Goal: Information Seeking & Learning: Learn about a topic

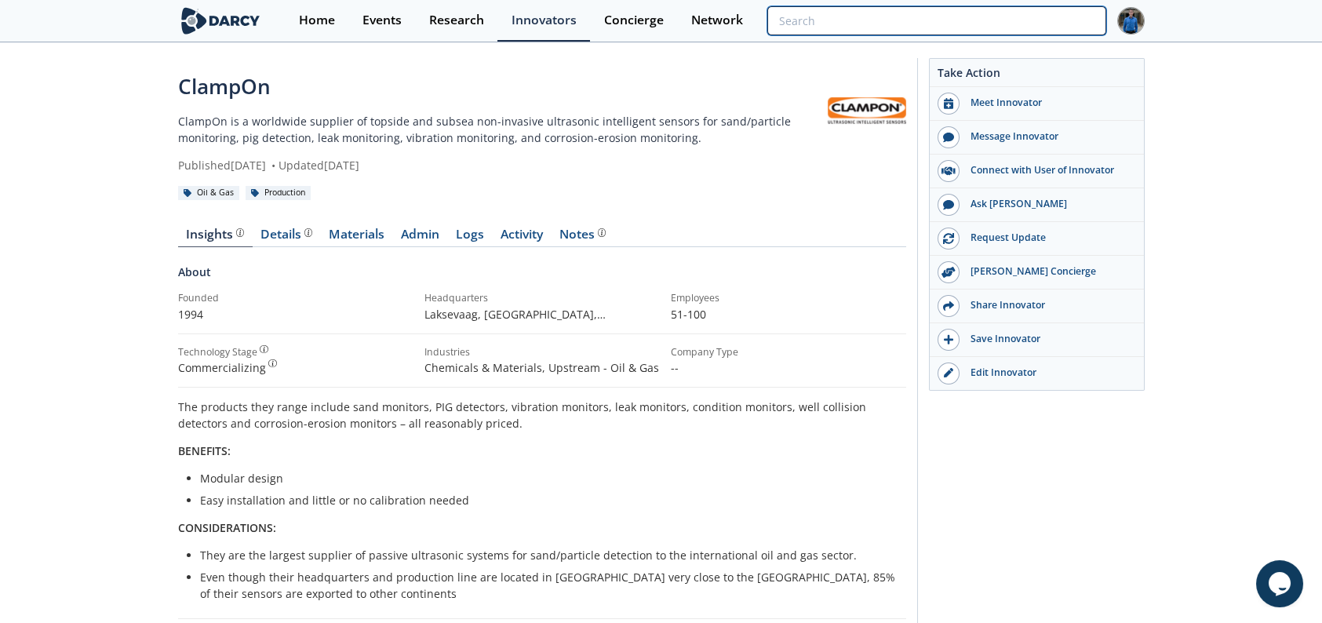
click at [1010, 14] on input "search" at bounding box center [936, 20] width 338 height 29
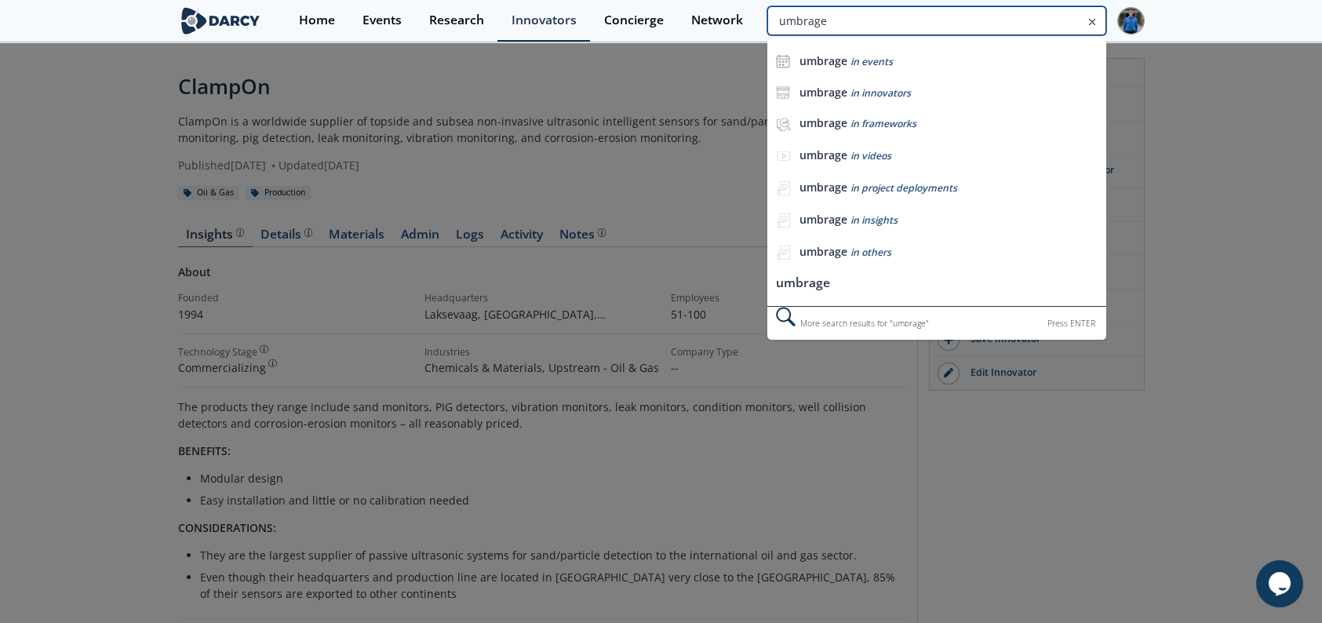
type input "umbrage"
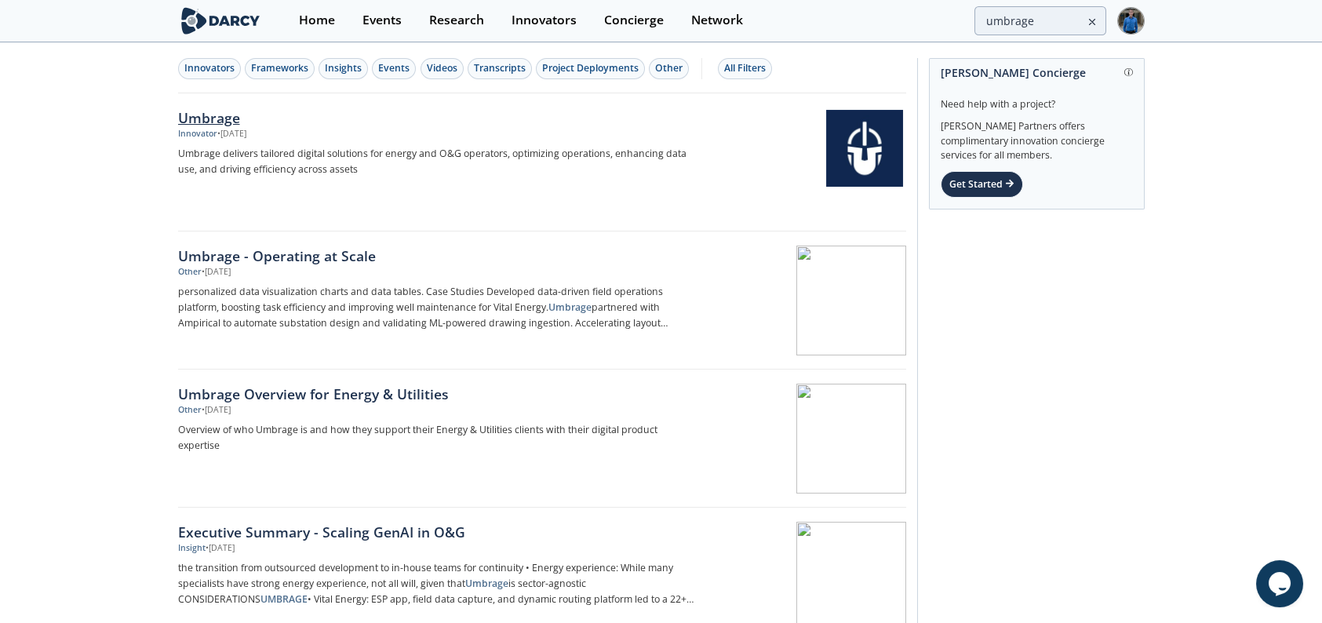
click at [229, 119] on div "Umbrage" at bounding box center [437, 117] width 519 height 20
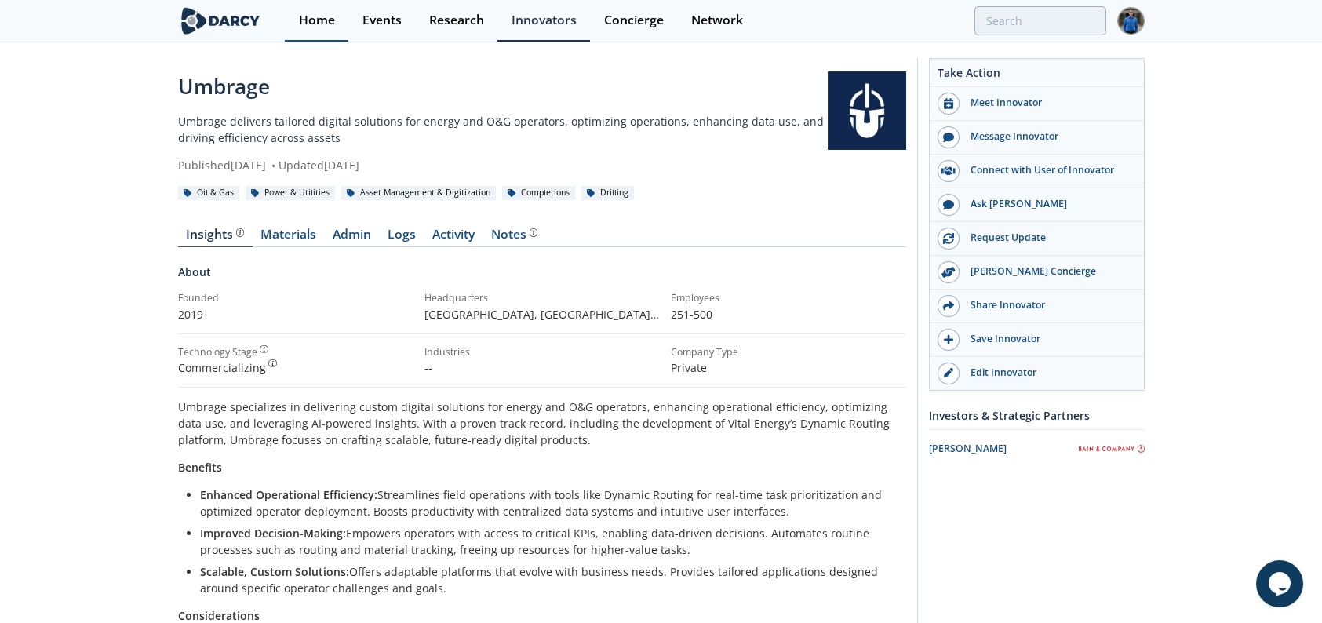
click at [314, 26] on div "Home" at bounding box center [317, 20] width 36 height 13
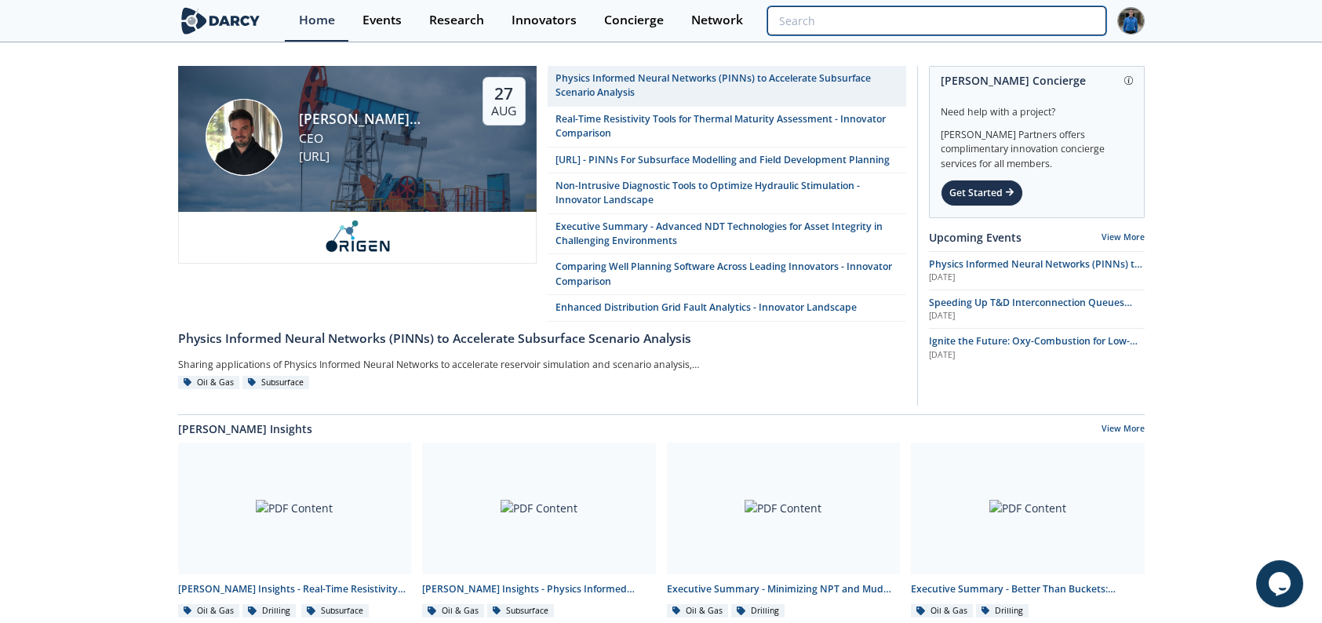
click at [1041, 13] on input "search" at bounding box center [936, 20] width 338 height 29
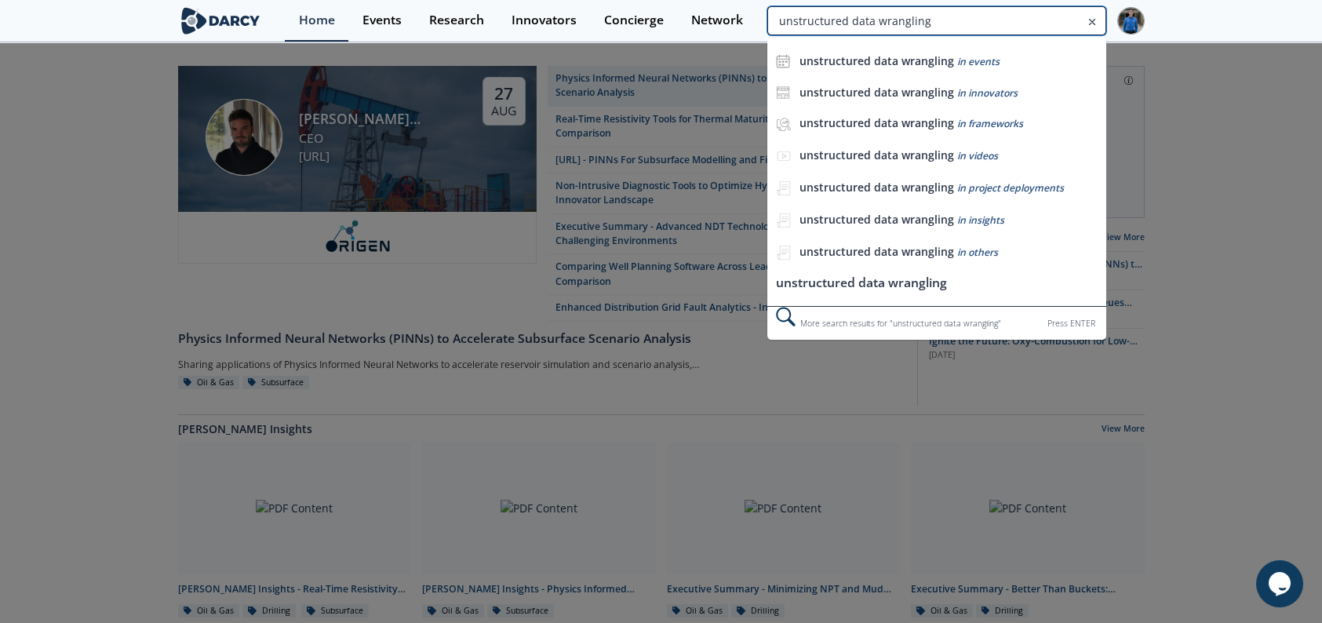
type input "unstructured data wrangling"
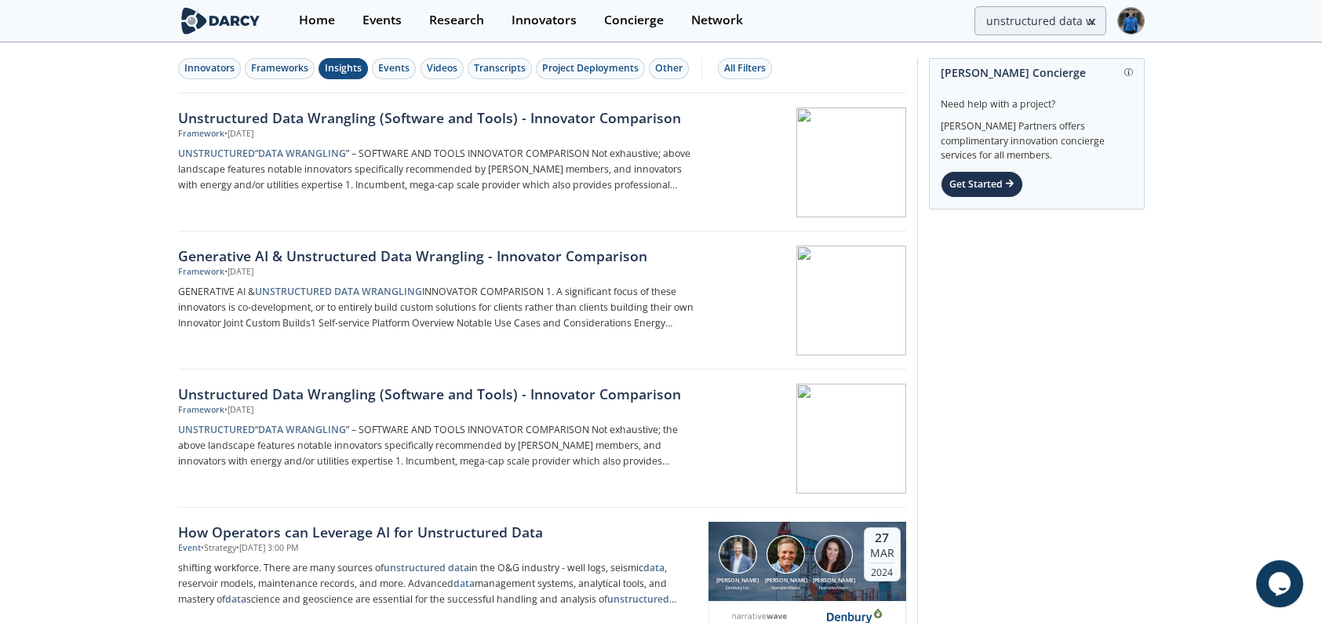
click at [337, 70] on div "Insights" at bounding box center [343, 68] width 37 height 14
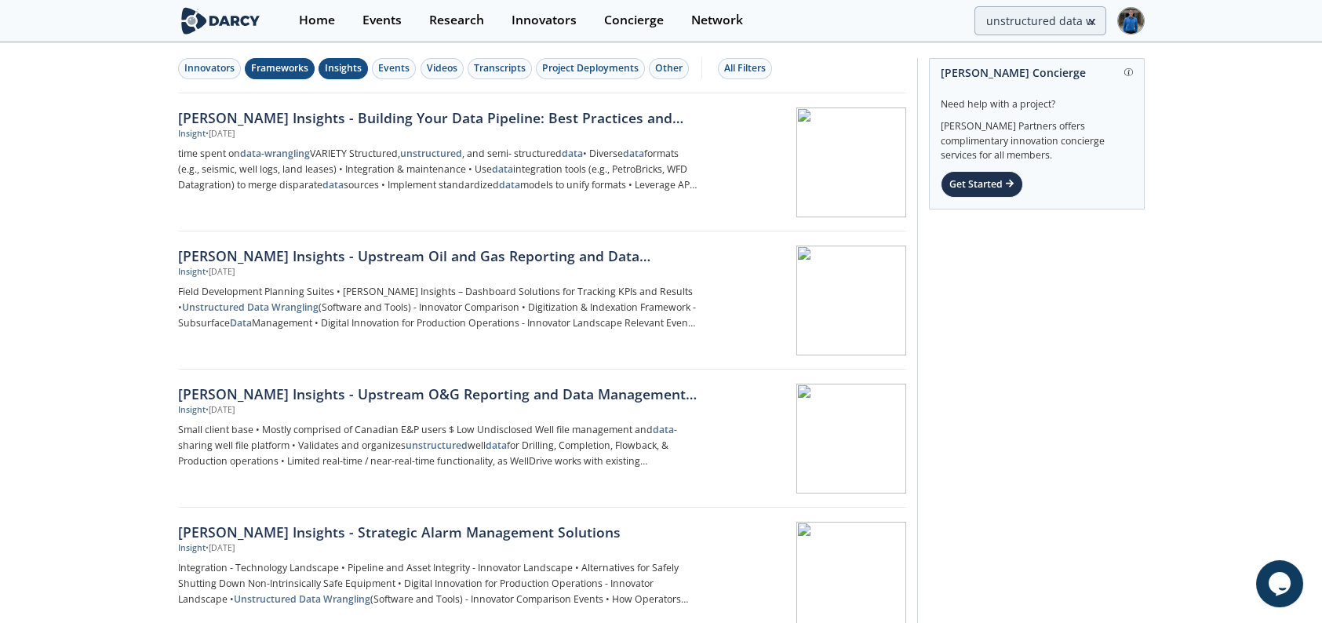
click at [292, 67] on div "Frameworks" at bounding box center [279, 68] width 57 height 14
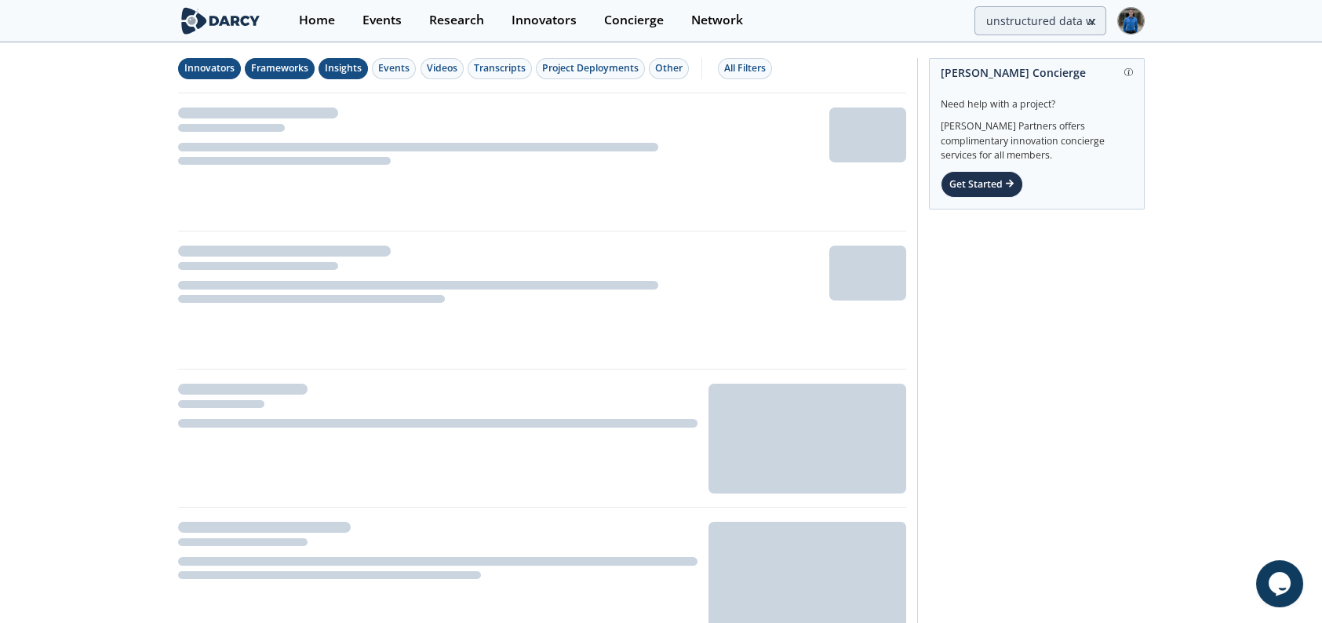
click at [210, 71] on div "Innovators" at bounding box center [209, 68] width 50 height 14
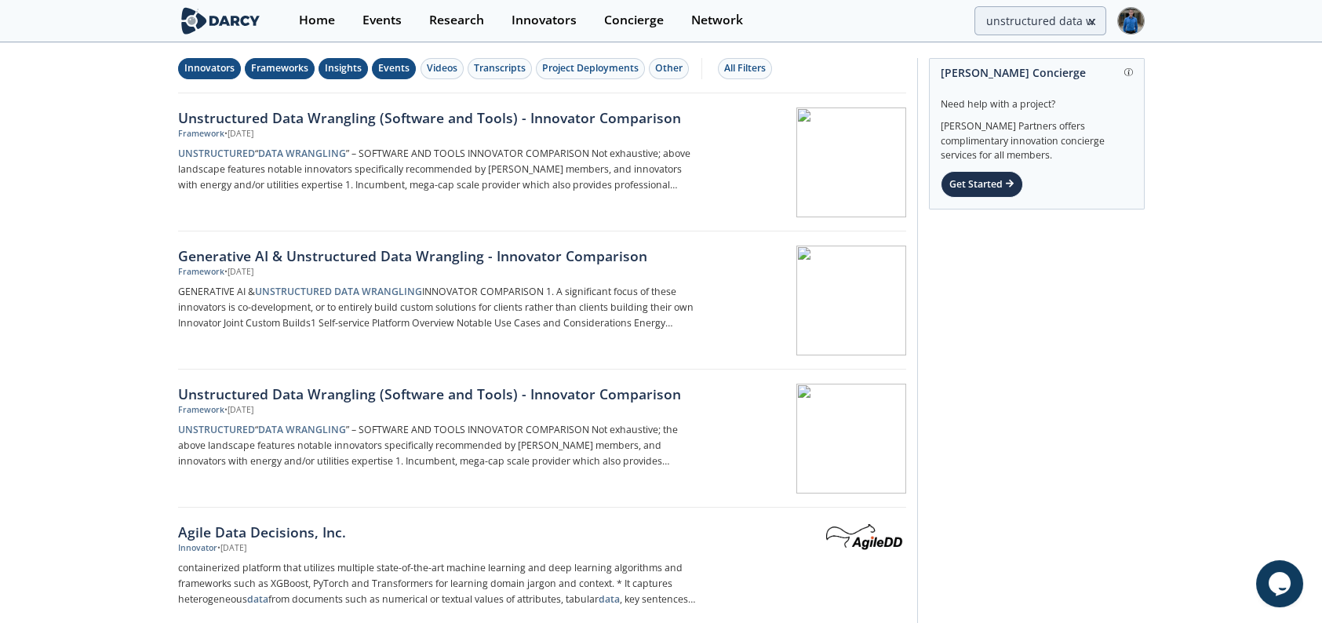
click at [402, 65] on div "Events" at bounding box center [393, 68] width 31 height 14
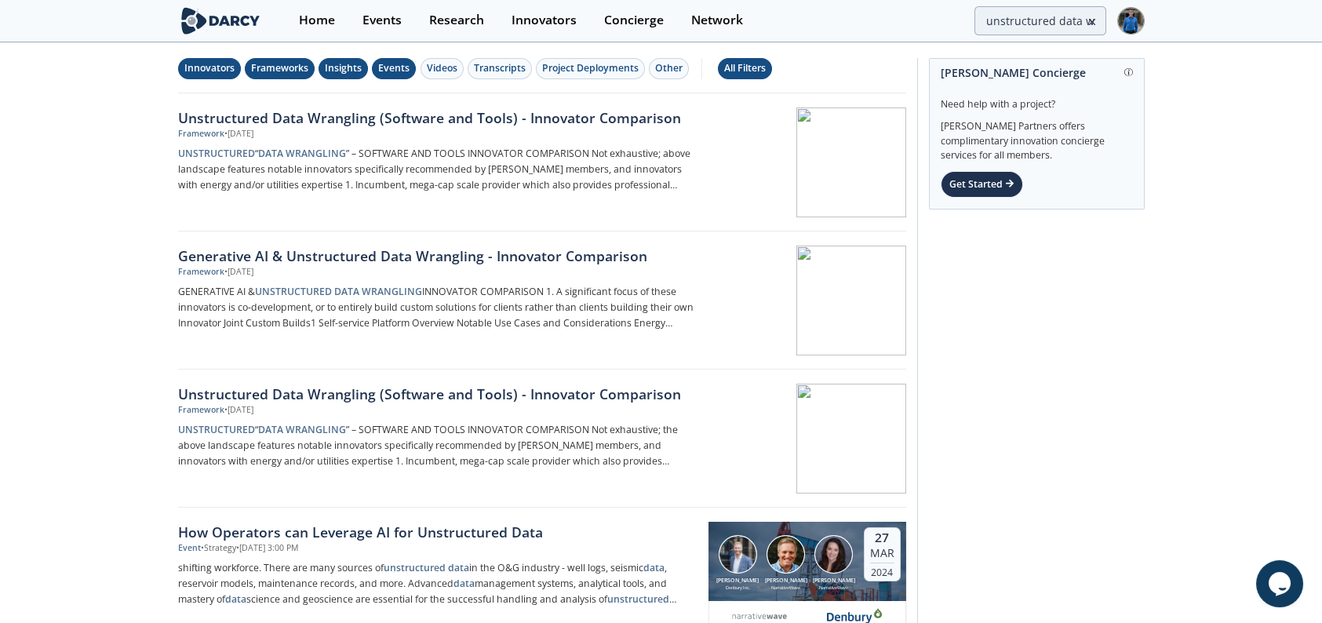
click at [730, 67] on div "All Filters" at bounding box center [745, 68] width 42 height 14
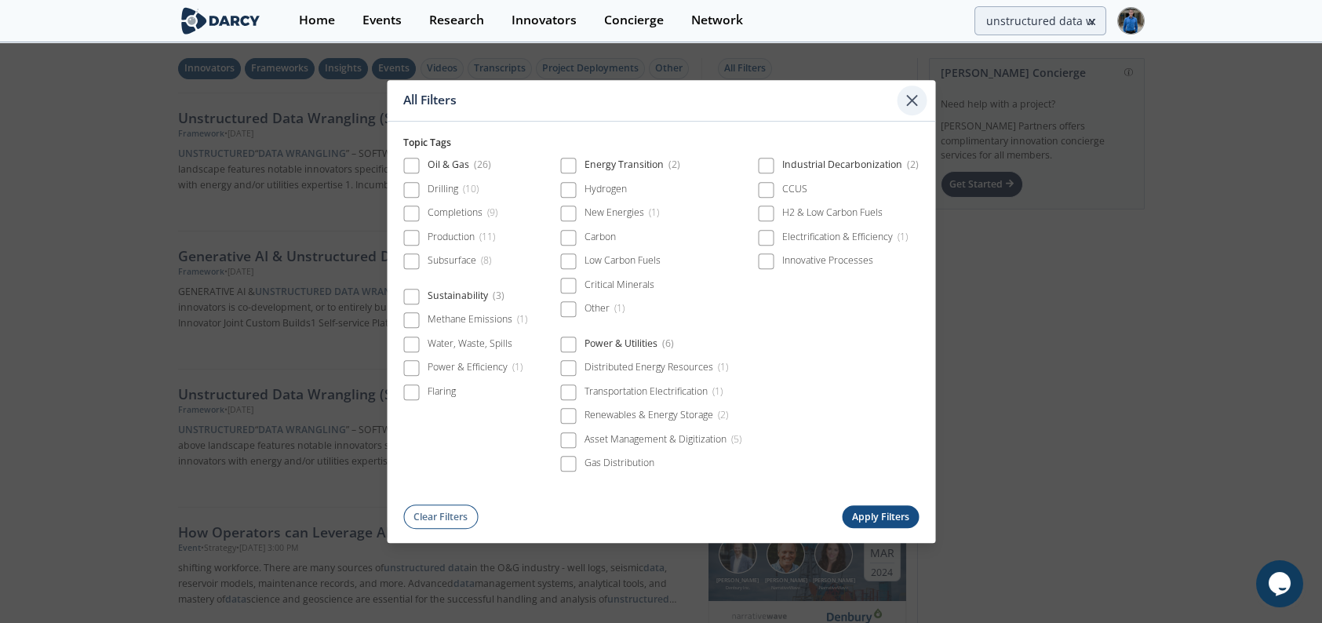
click at [911, 96] on icon at bounding box center [912, 100] width 19 height 19
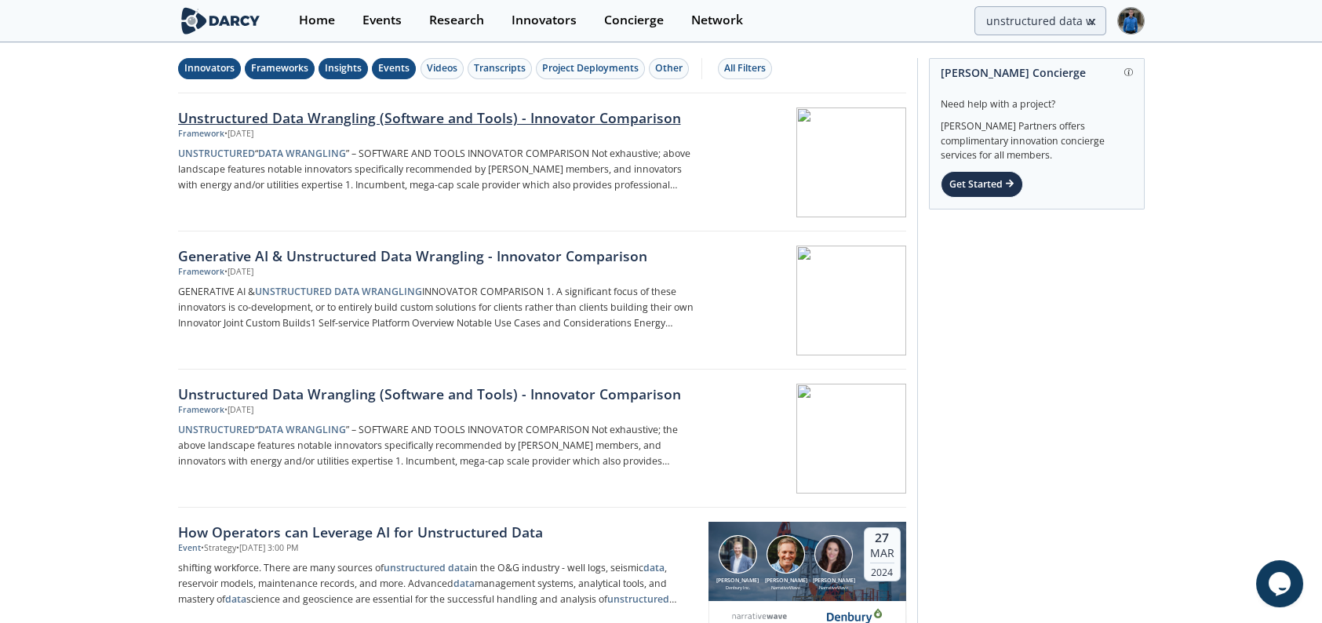
click at [567, 111] on div "Unstructured Data Wrangling (Software and Tools) - Innovator Comparison" at bounding box center [437, 117] width 519 height 20
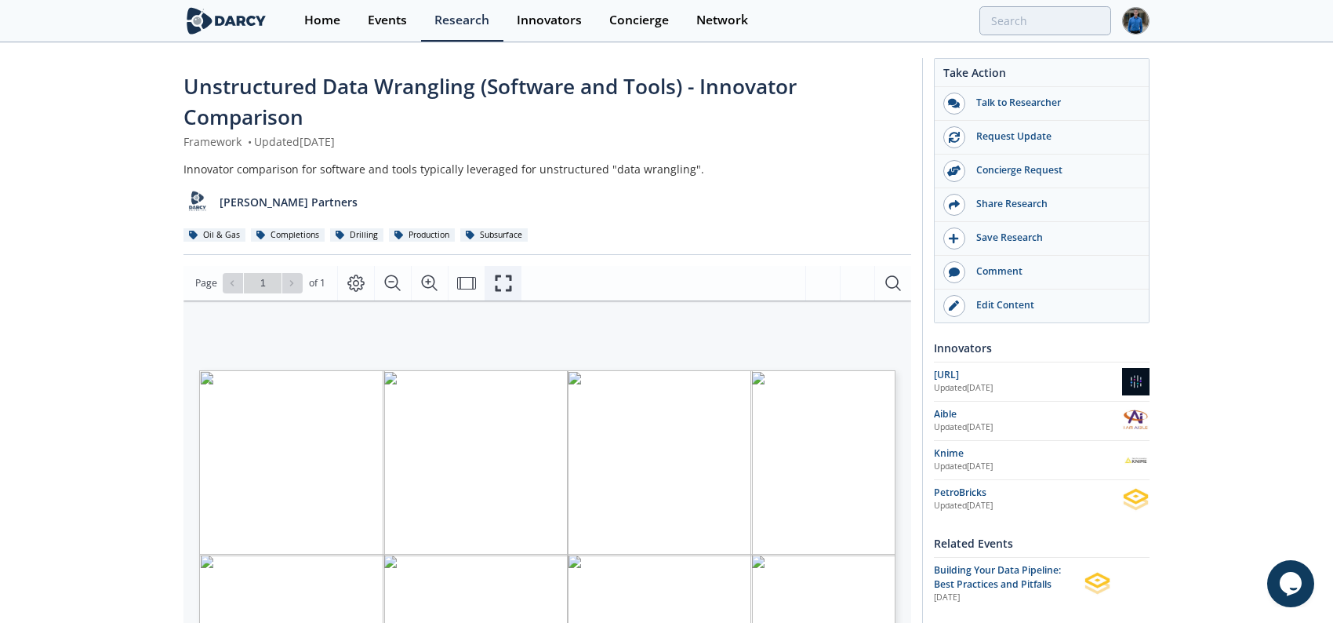
click at [508, 278] on icon "Fullscreen" at bounding box center [503, 283] width 16 height 16
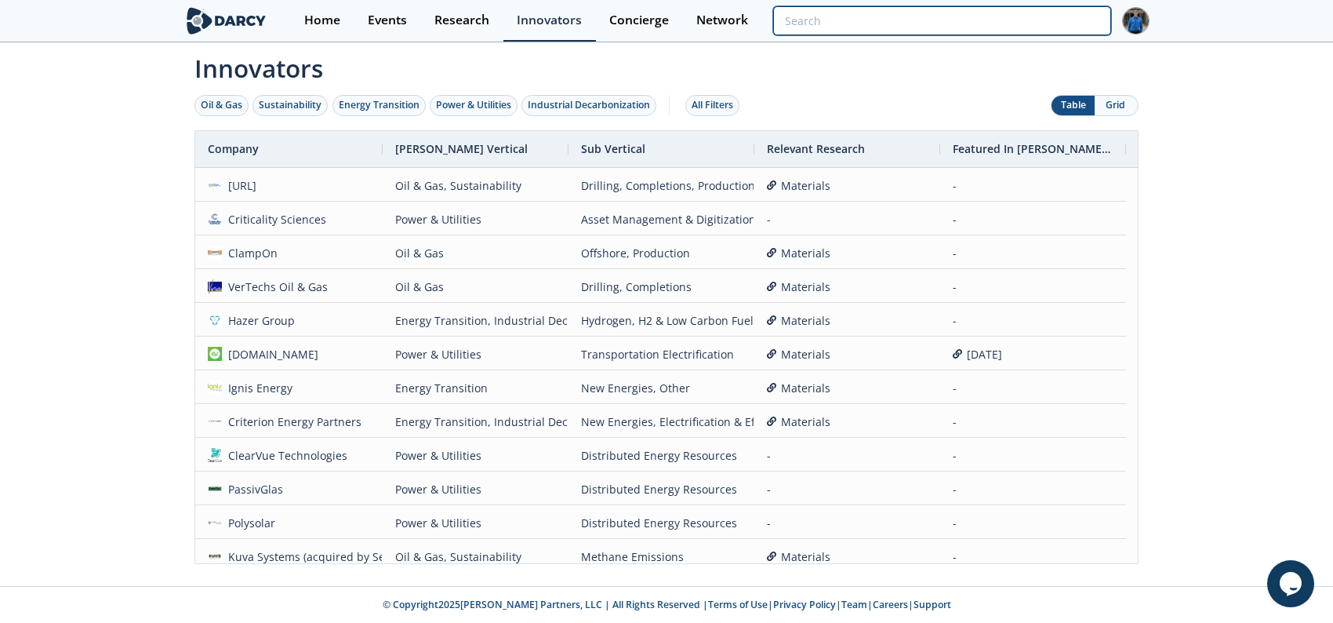
click at [1025, 19] on input "search" at bounding box center [942, 20] width 338 height 29
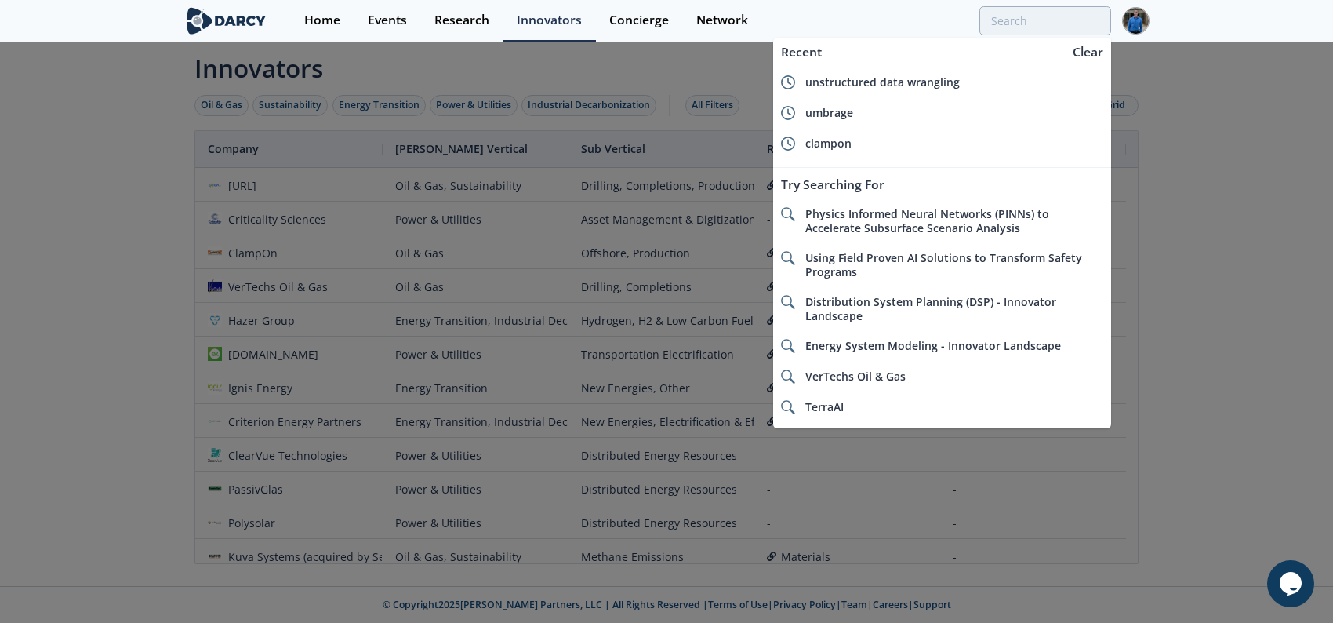
click at [111, 290] on div at bounding box center [666, 311] width 1333 height 623
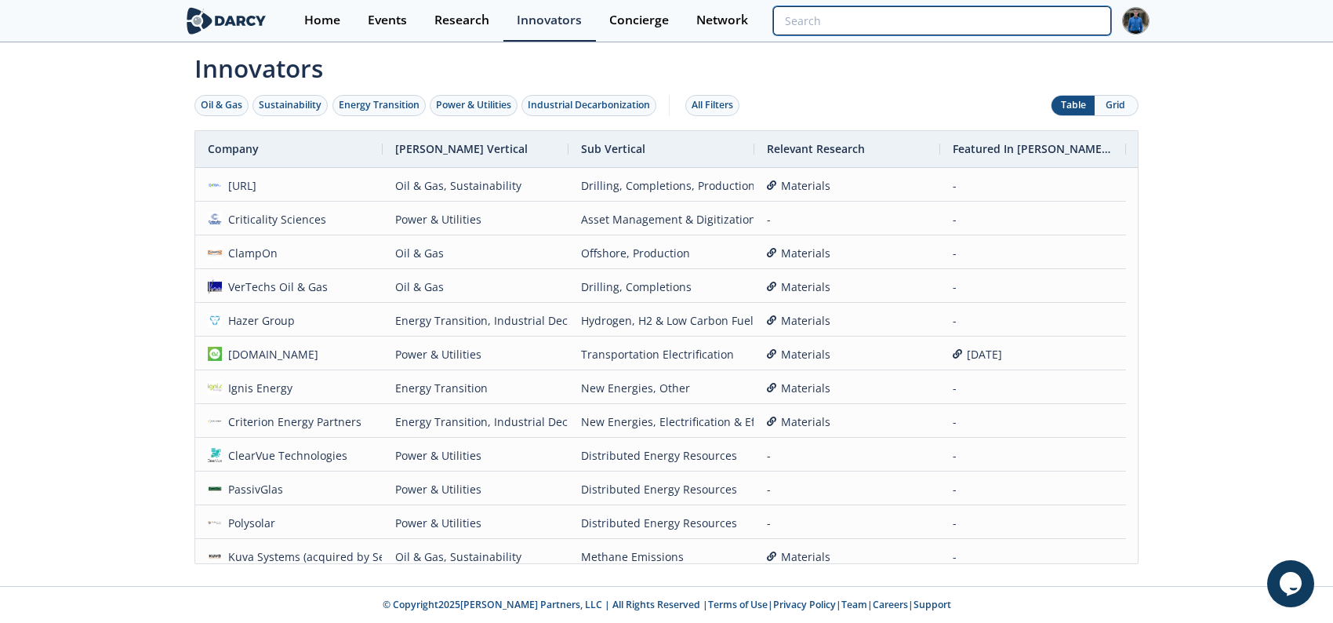
click at [1006, 19] on input "search" at bounding box center [942, 20] width 338 height 29
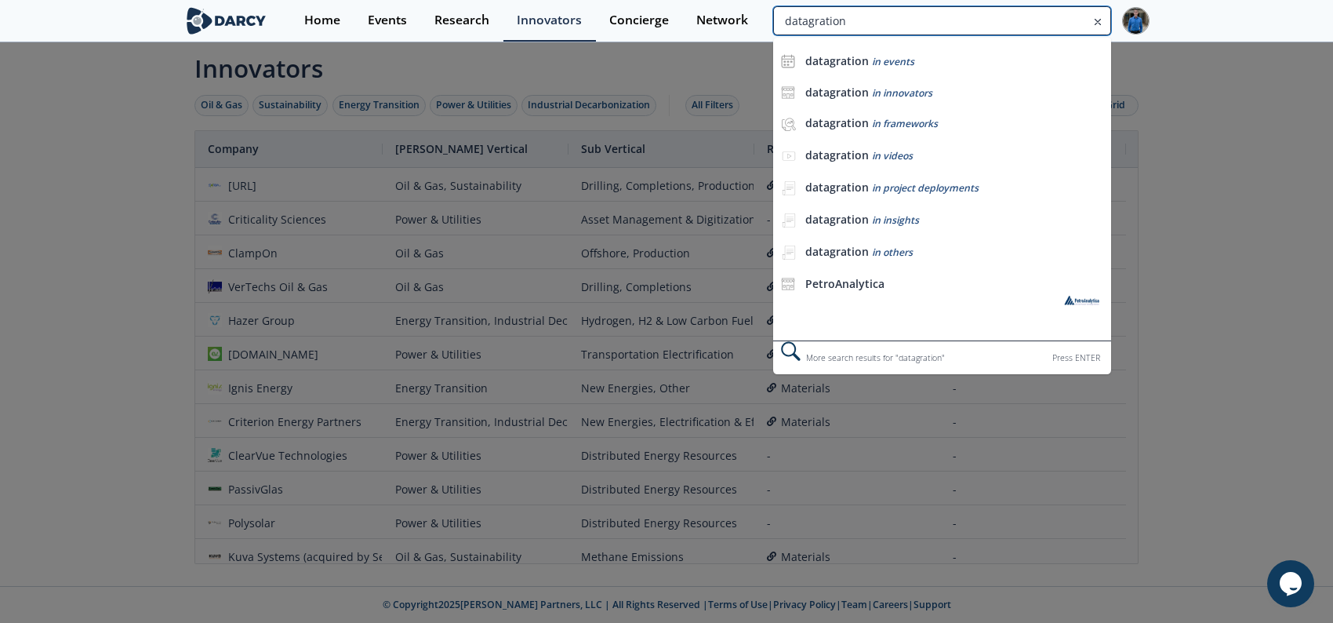
type input "datagration"
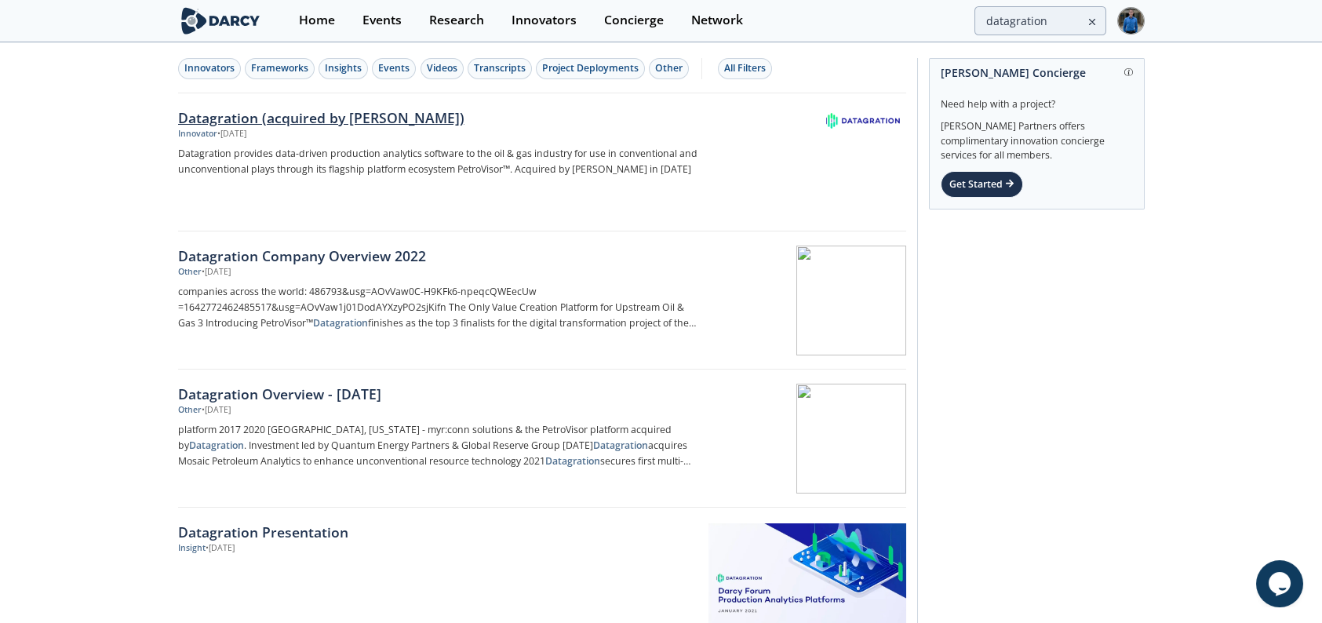
click at [247, 111] on div "Datagration (acquired by [PERSON_NAME])" at bounding box center [437, 117] width 519 height 20
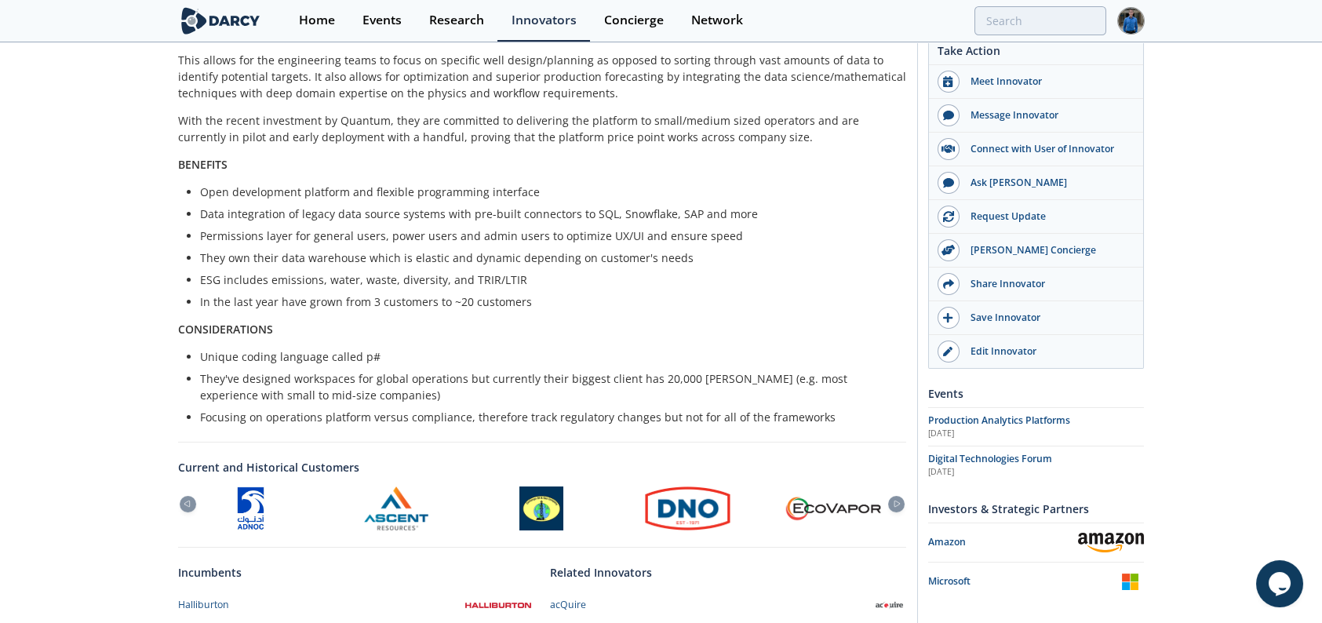
scroll to position [627, 0]
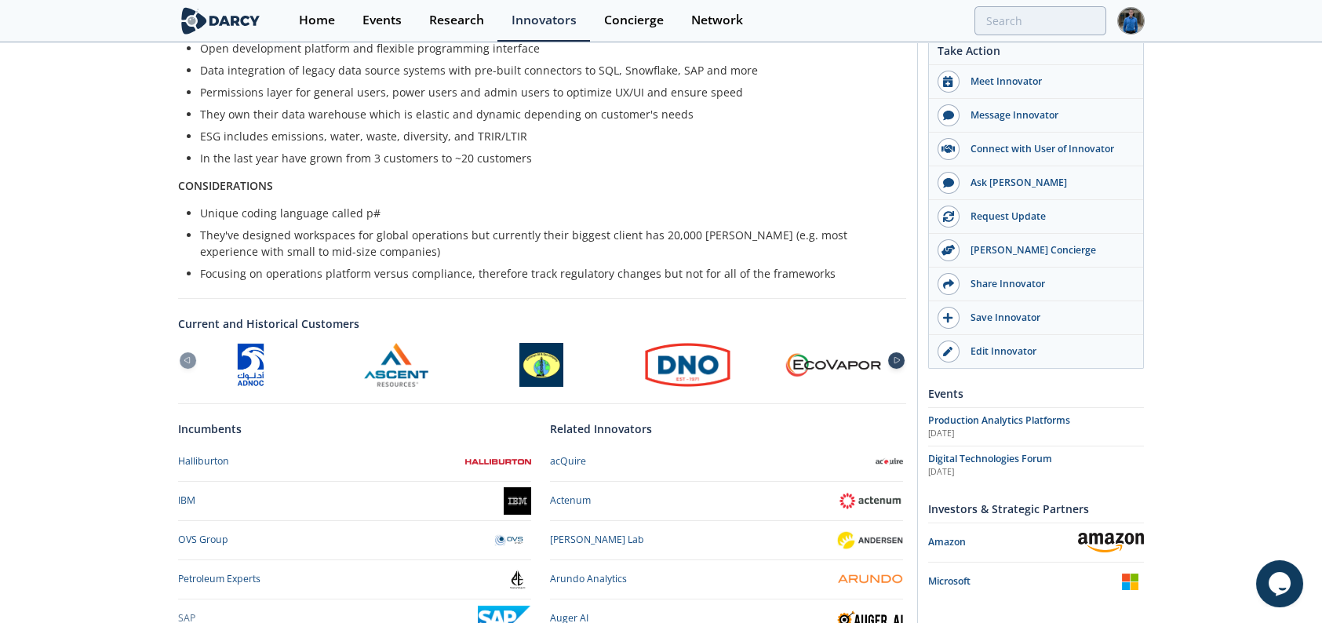
click at [893, 363] on div at bounding box center [896, 360] width 16 height 16
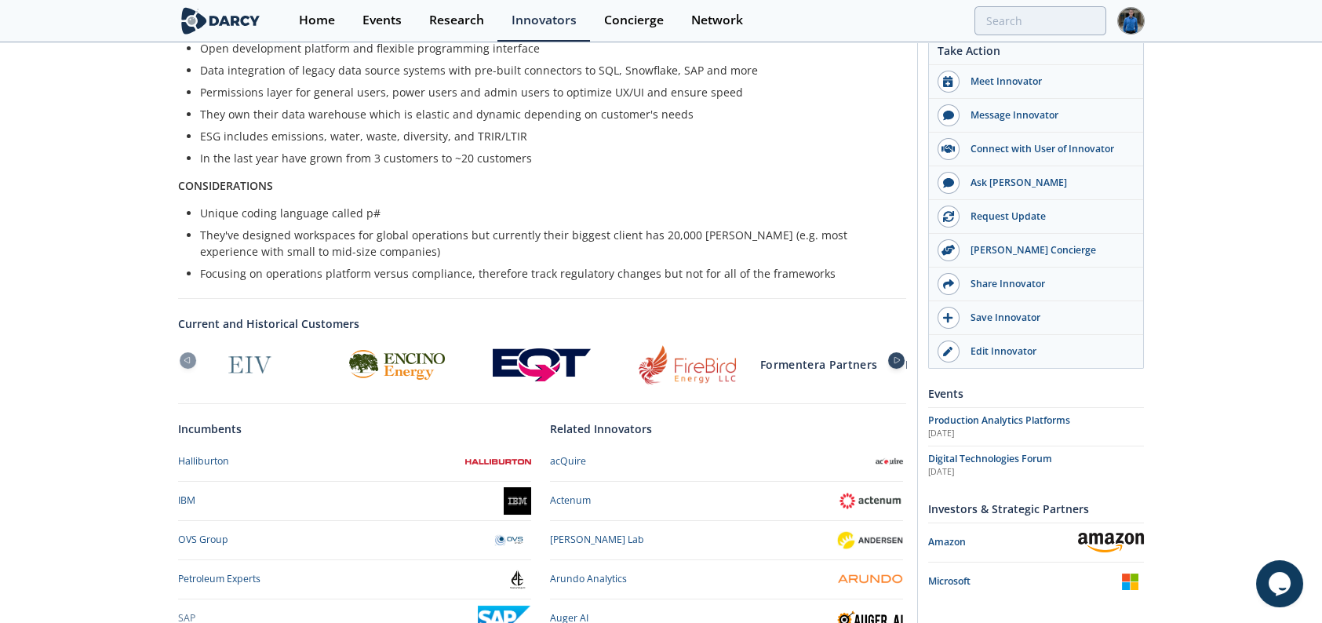
click at [893, 363] on div at bounding box center [896, 360] width 16 height 16
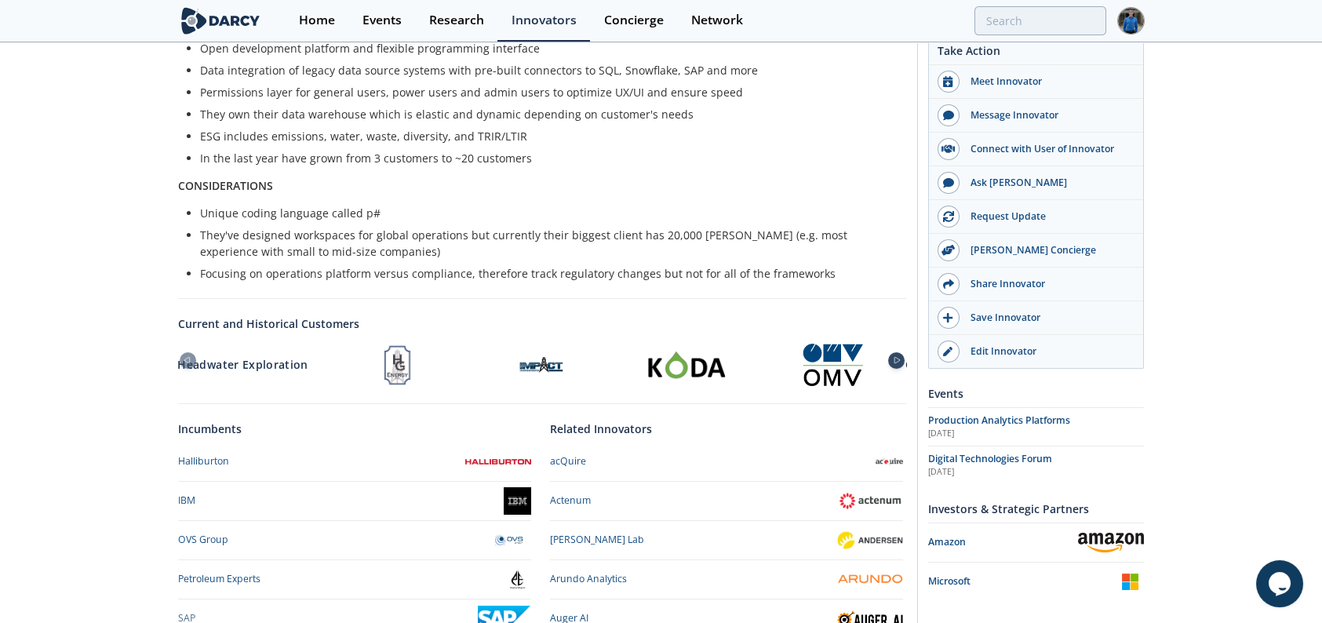
click at [893, 363] on div at bounding box center [896, 360] width 16 height 16
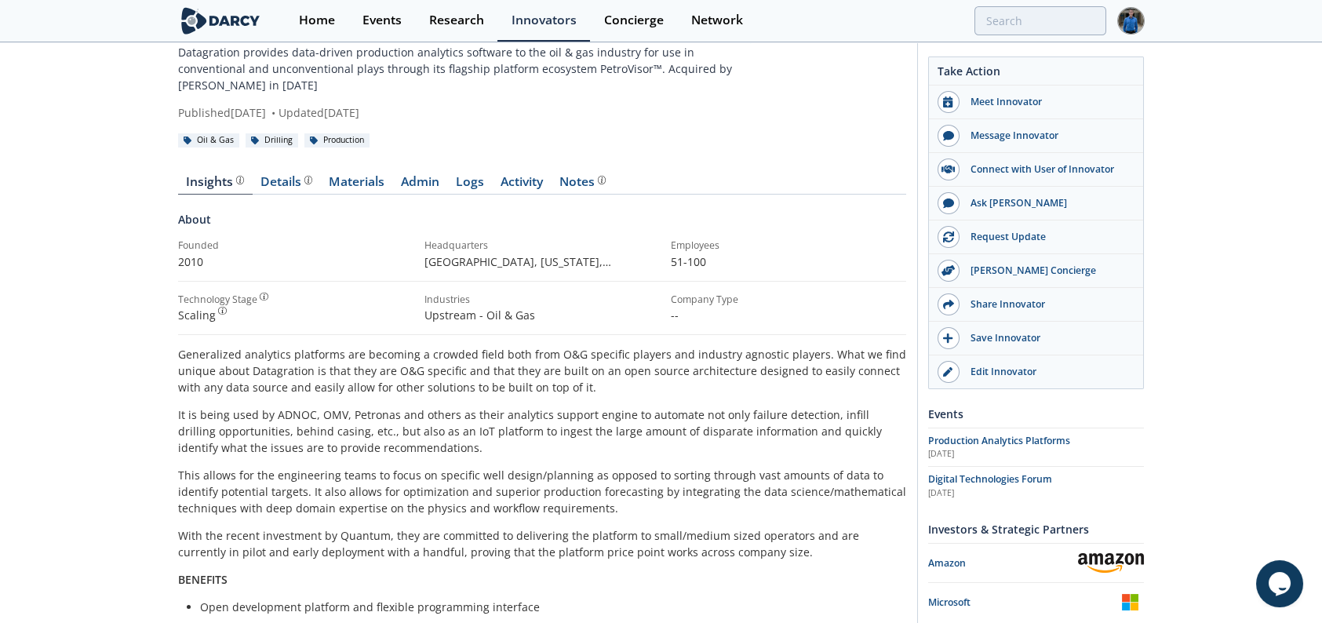
scroll to position [68, 0]
click at [279, 187] on div "Details" at bounding box center [286, 182] width 52 height 13
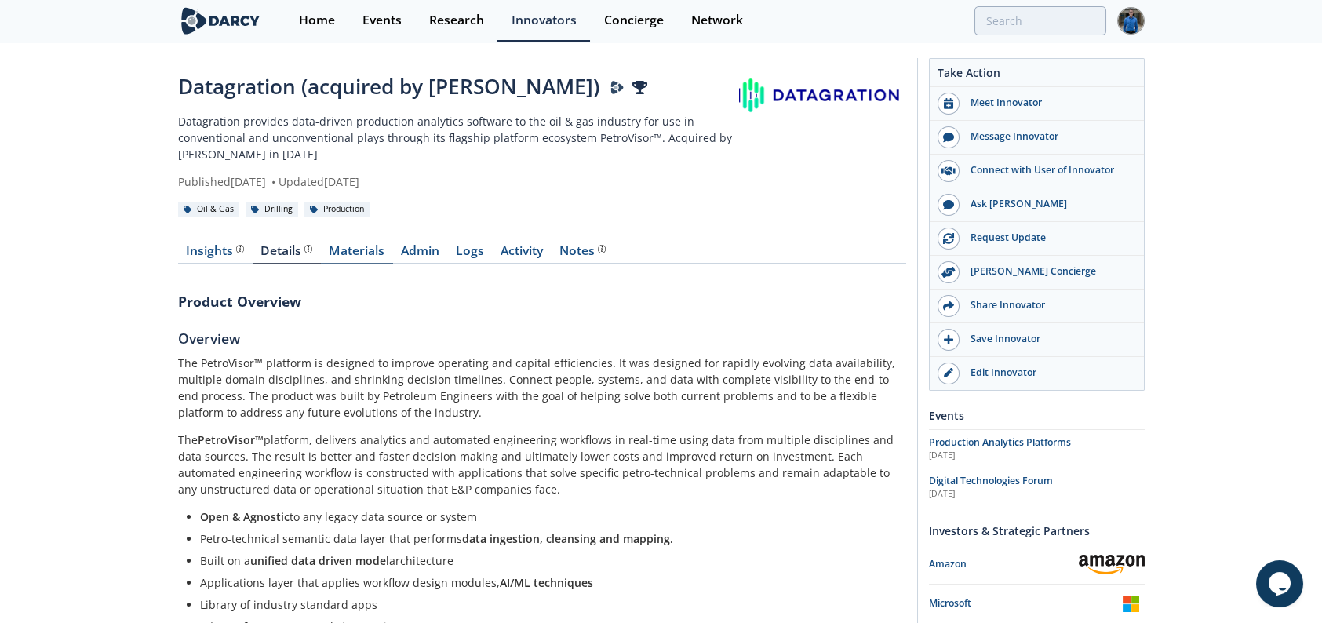
click at [370, 252] on link "Materials" at bounding box center [357, 254] width 72 height 19
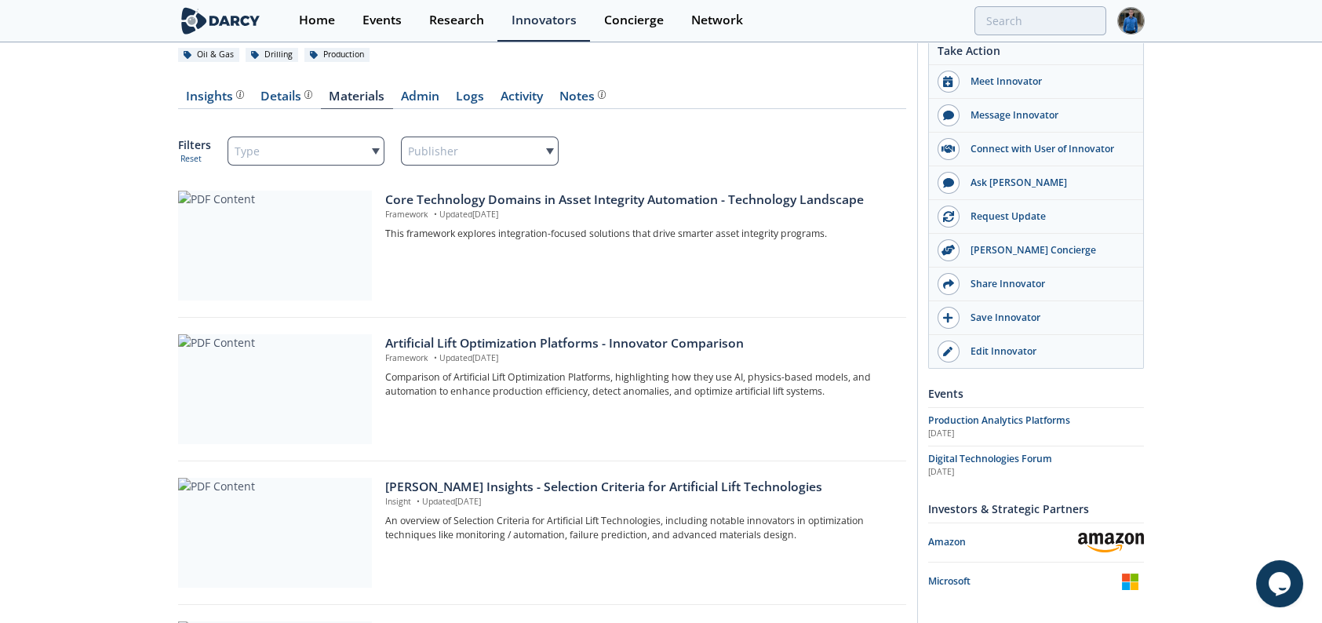
scroll to position [157, 0]
